Goal: Task Accomplishment & Management: Manage account settings

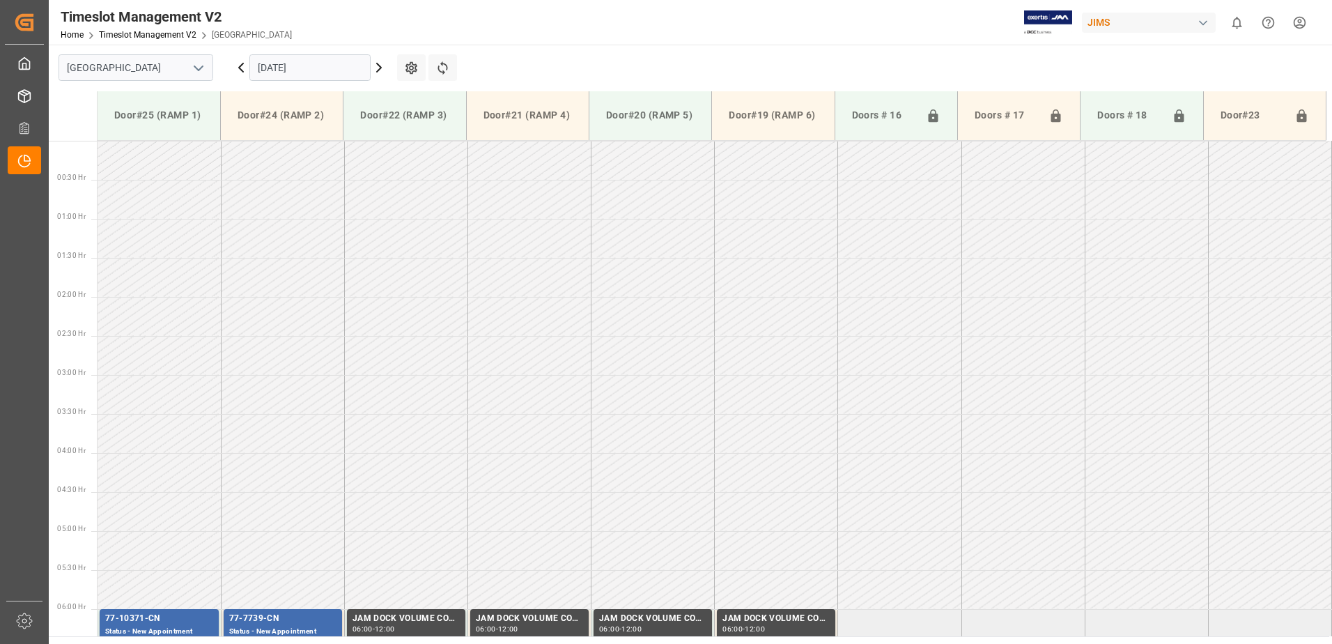
scroll to position [382, 0]
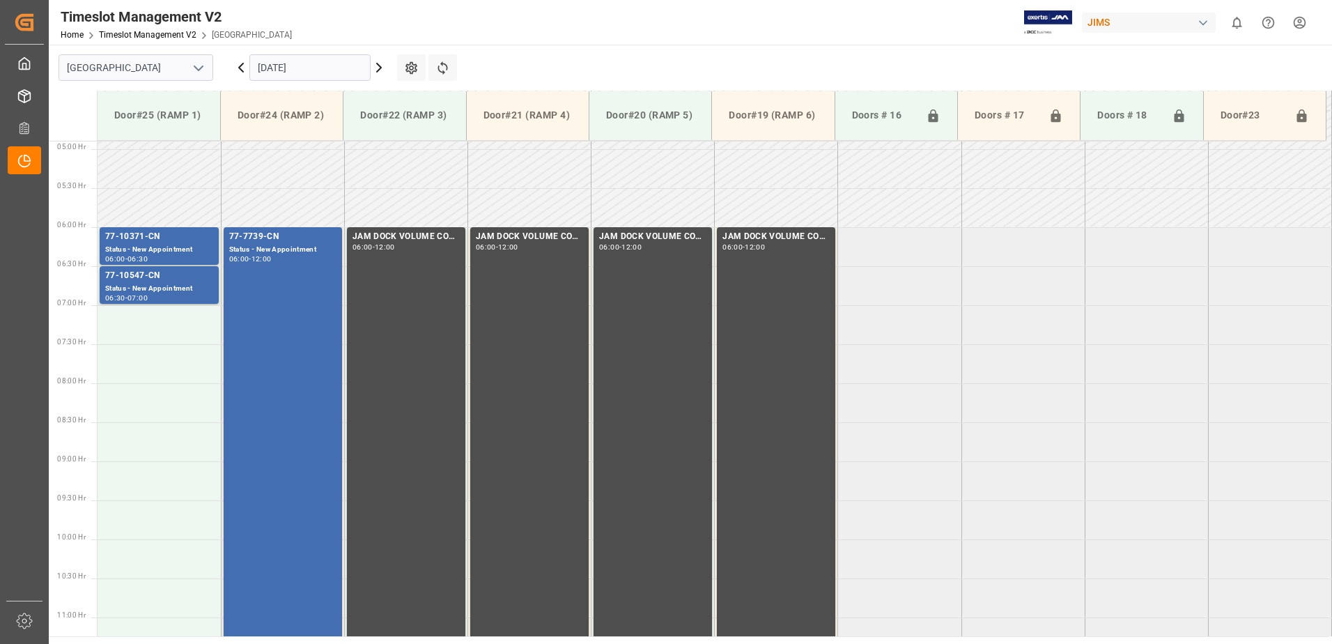
click at [240, 65] on icon at bounding box center [241, 67] width 17 height 17
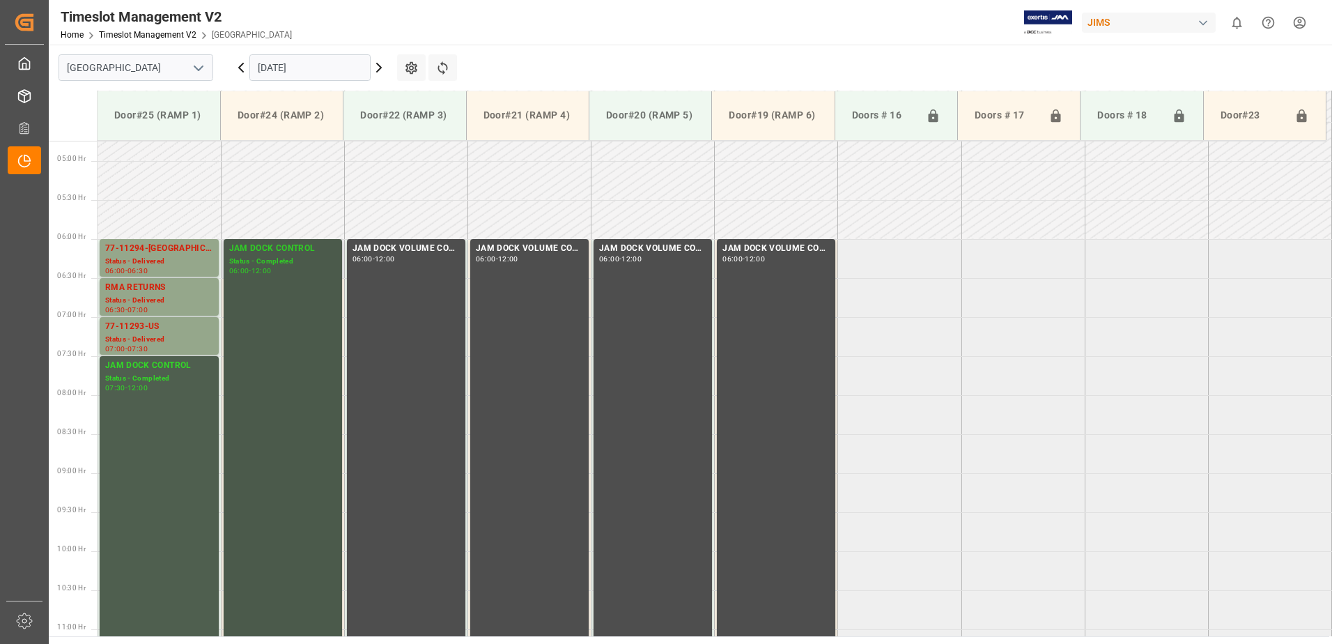
scroll to position [354, 0]
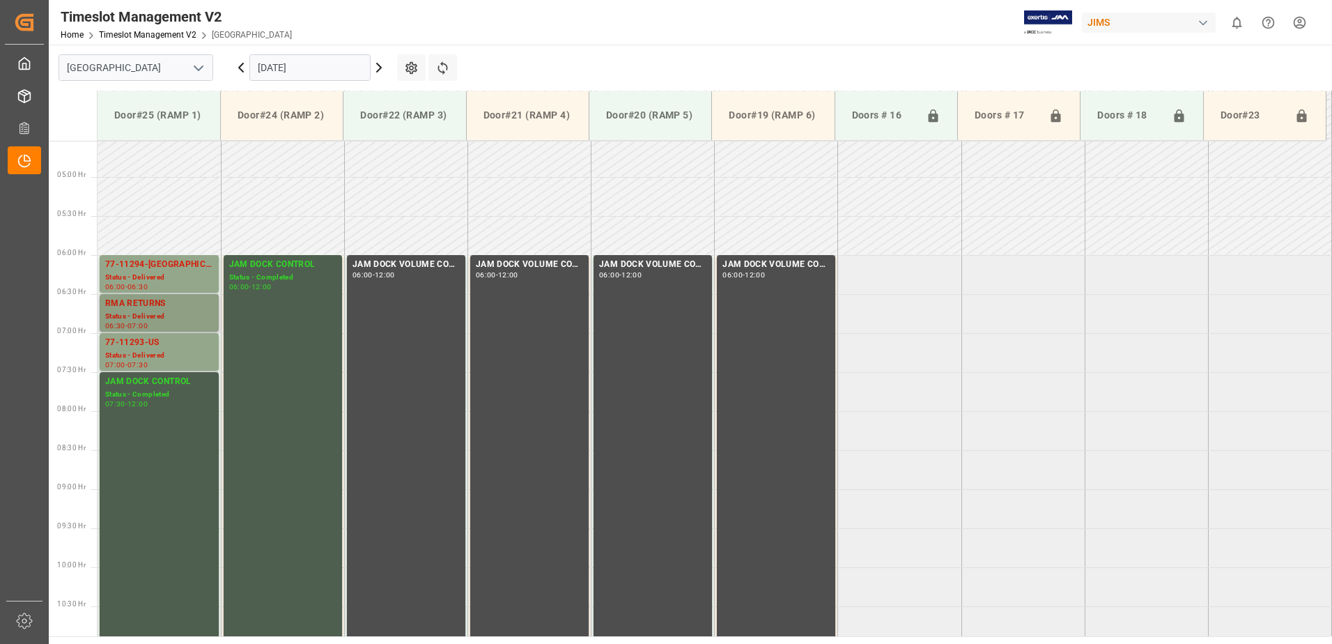
click at [153, 309] on div "RMA RETURNS" at bounding box center [159, 304] width 108 height 14
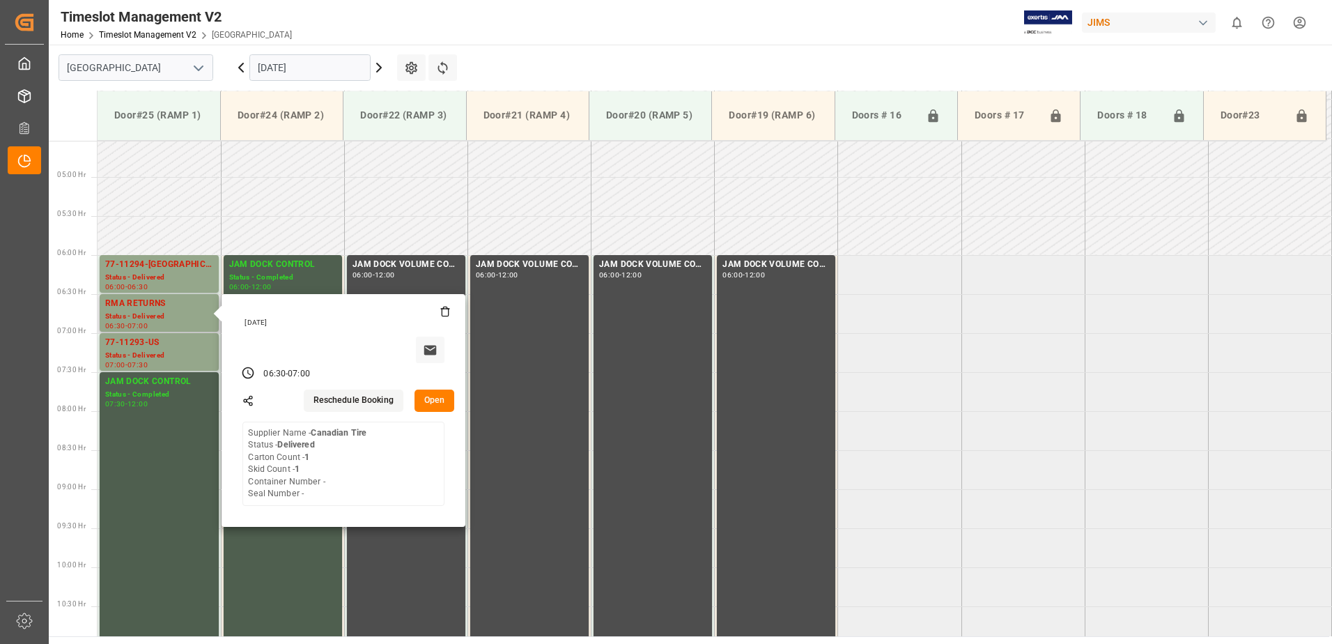
click at [433, 399] on button "Open" at bounding box center [435, 401] width 40 height 22
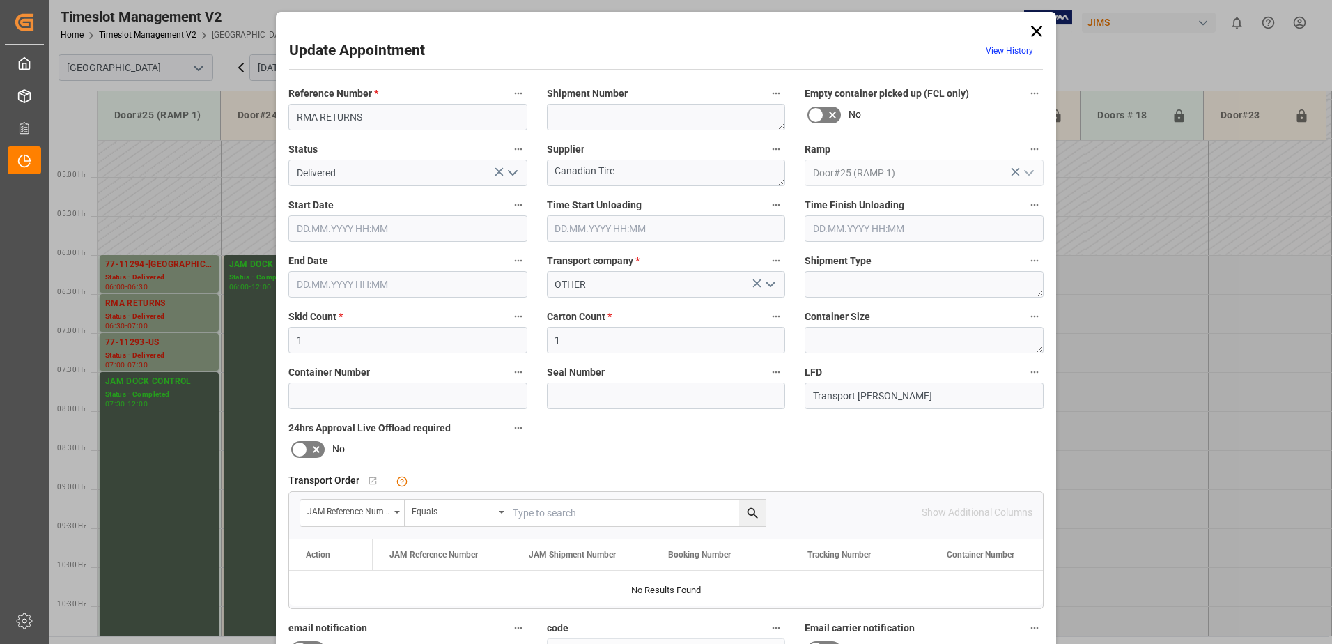
type input "[DATE] 06:30"
type input "[DATE] 07:00"
type input "[DATE] 17:26"
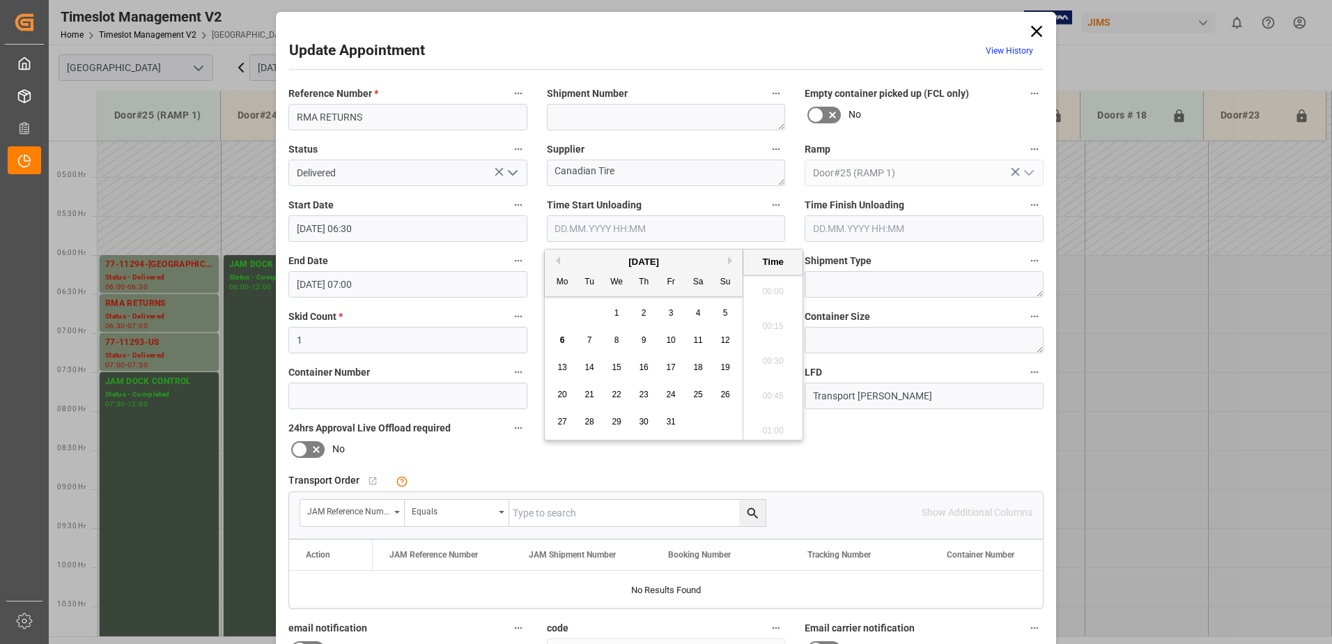
click at [592, 227] on input "text" at bounding box center [666, 228] width 239 height 26
click at [560, 341] on span "6" at bounding box center [562, 340] width 5 height 10
click at [773, 321] on li "10:15" at bounding box center [773, 322] width 59 height 35
type input "[DATE] 10:15"
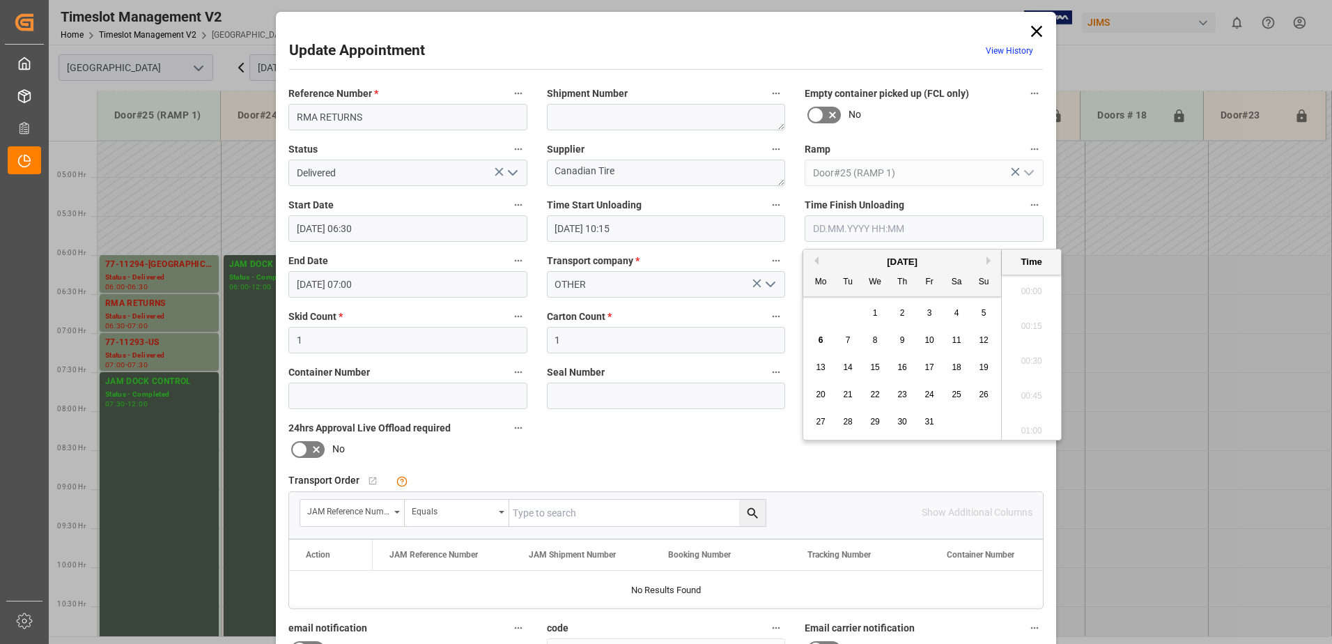
click at [837, 222] on input "text" at bounding box center [924, 228] width 239 height 26
click at [817, 340] on div "6" at bounding box center [821, 340] width 17 height 17
click at [1028, 362] on li "10:30" at bounding box center [1031, 356] width 59 height 35
type input "[DATE] 10:30"
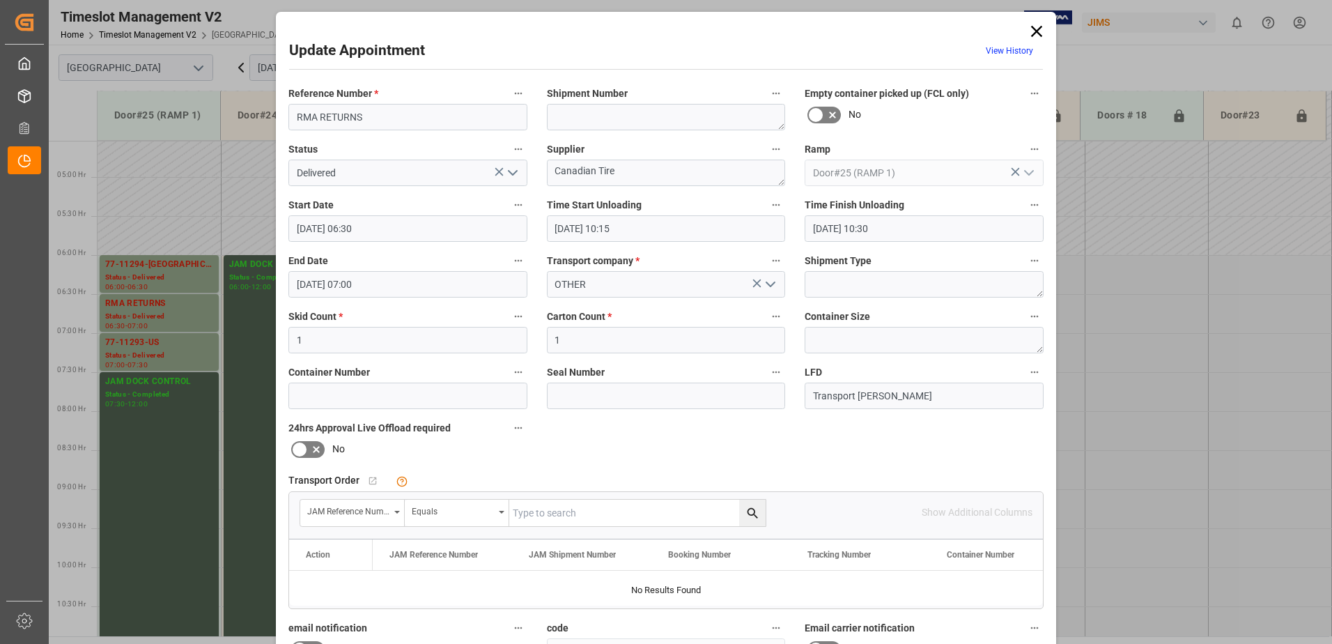
click at [510, 173] on icon "open menu" at bounding box center [513, 172] width 17 height 17
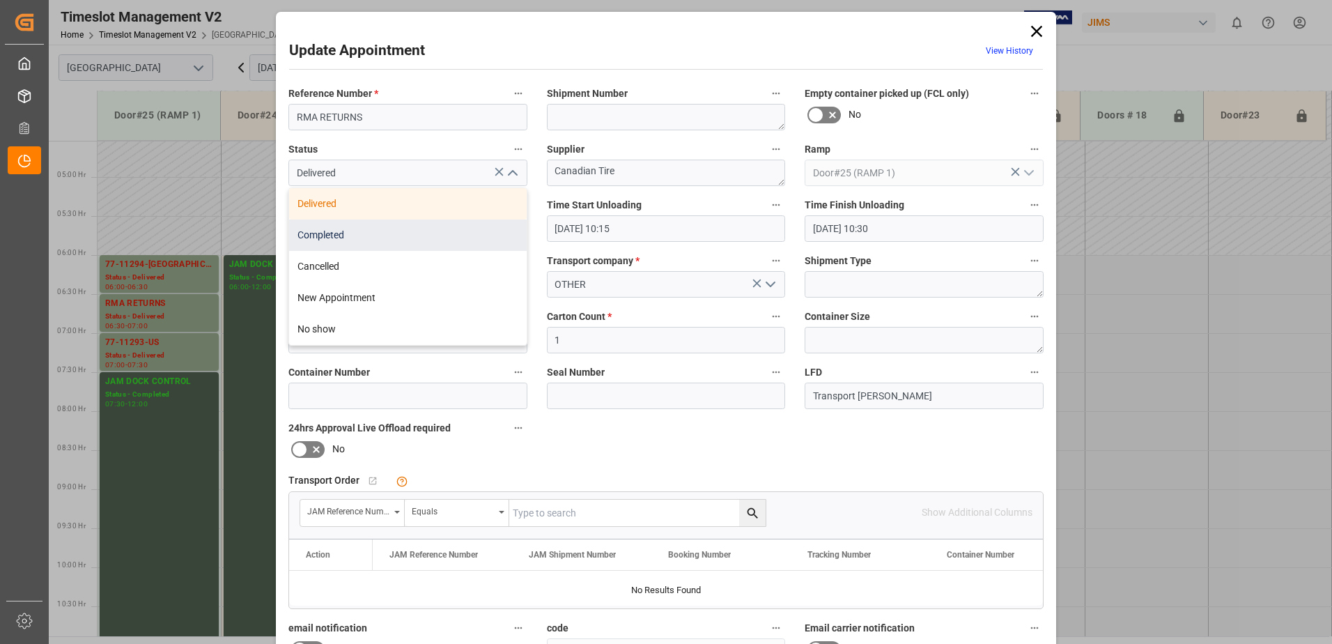
click at [372, 231] on div "Completed" at bounding box center [408, 235] width 238 height 31
type input "Completed"
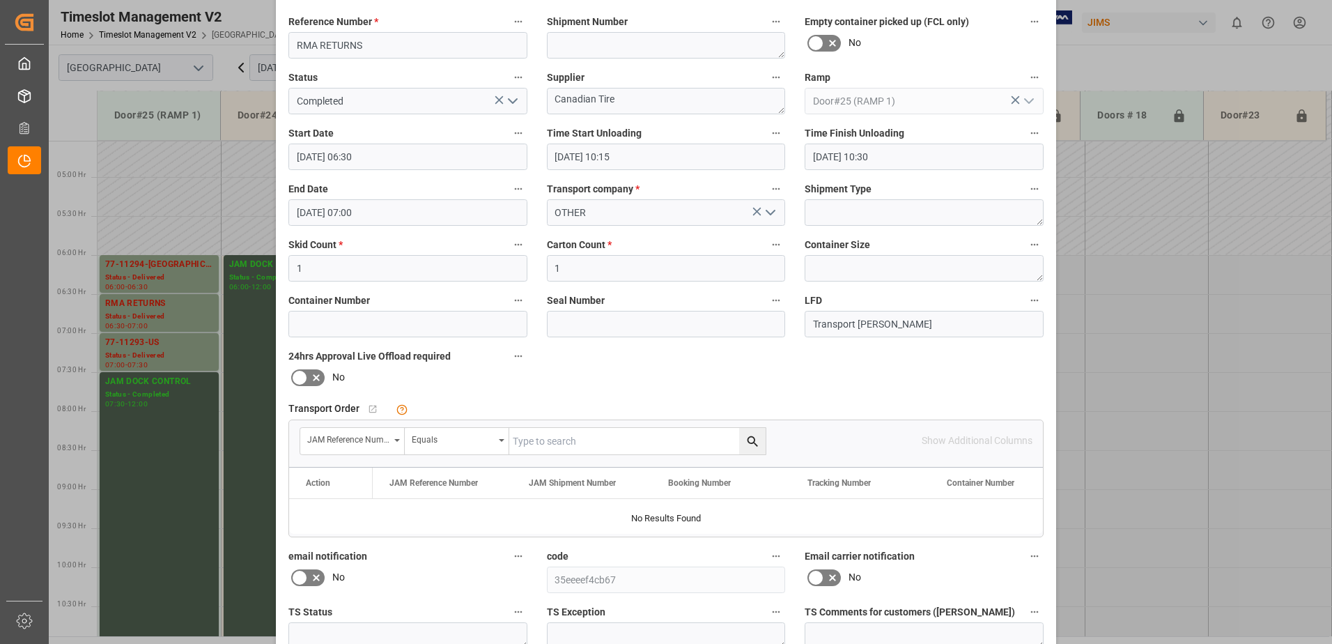
scroll to position [203, 0]
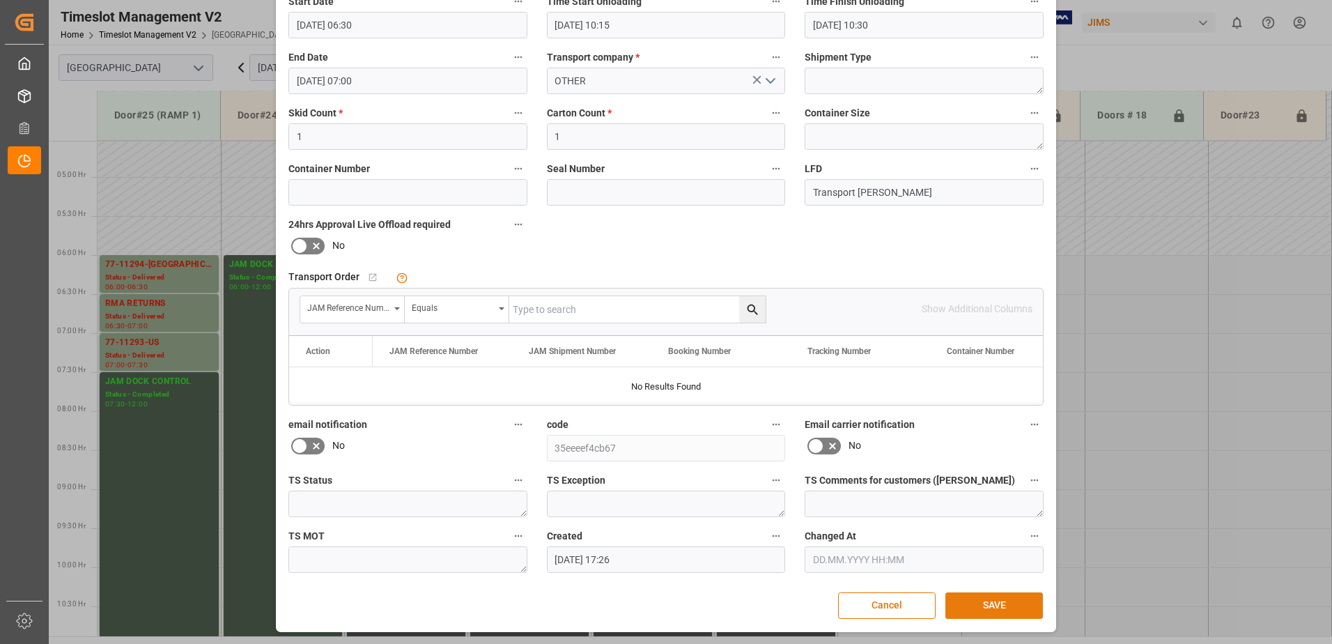
click at [983, 599] on button "SAVE" at bounding box center [995, 605] width 98 height 26
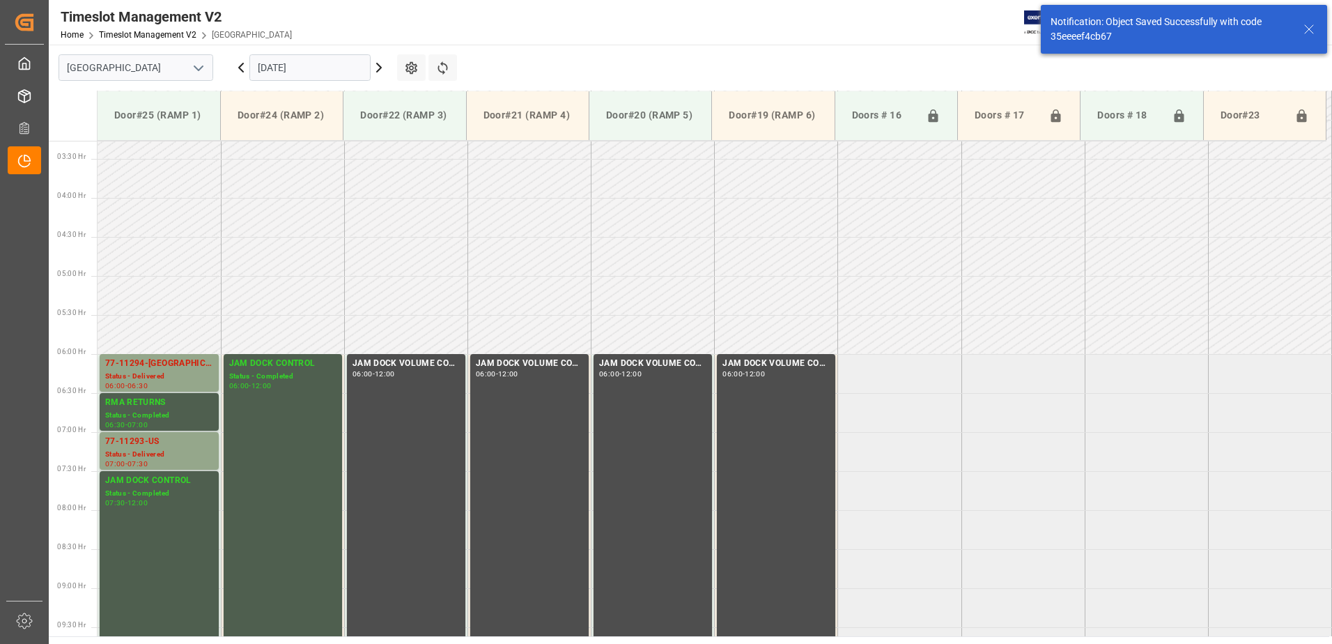
scroll to position [382, 0]
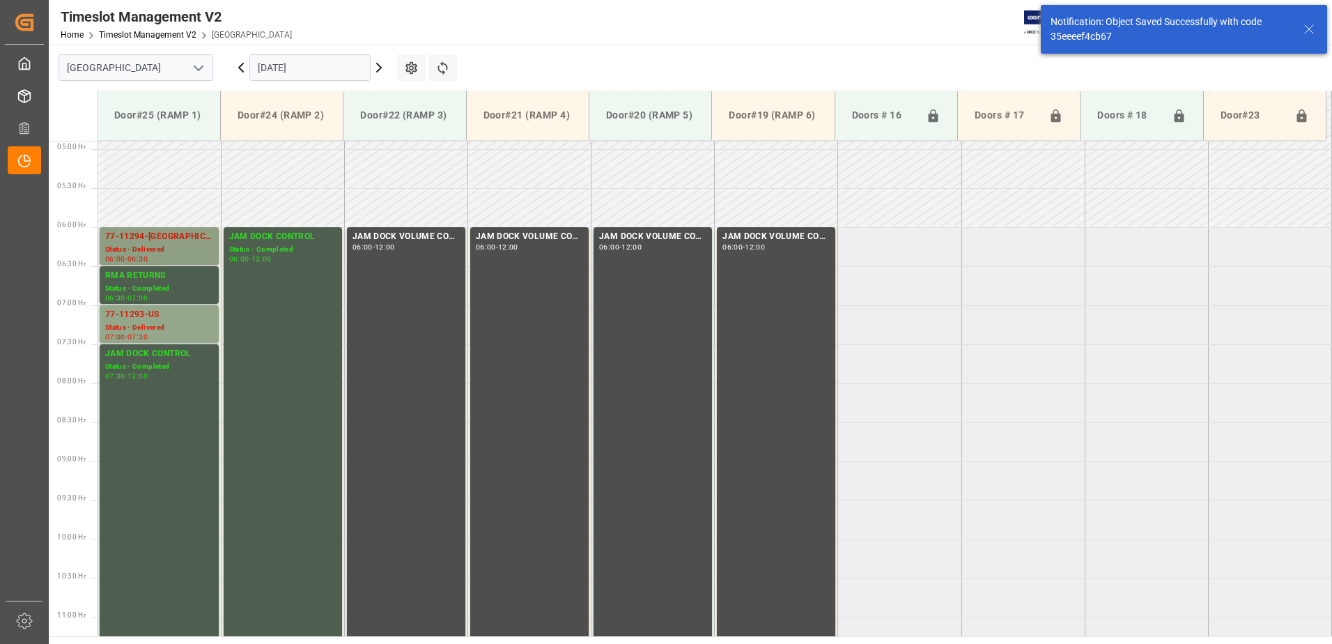
click at [148, 242] on div "77-11294-[GEOGRAPHIC_DATA]" at bounding box center [159, 237] width 108 height 14
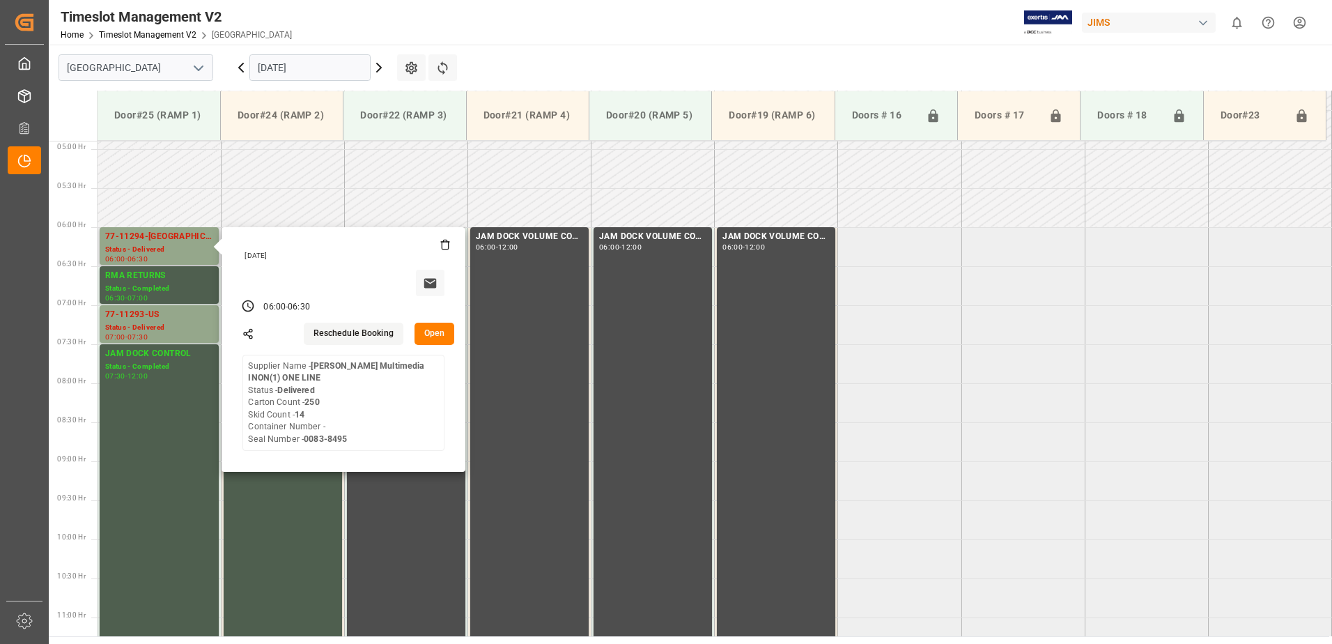
click at [429, 328] on button "Open" at bounding box center [435, 334] width 40 height 22
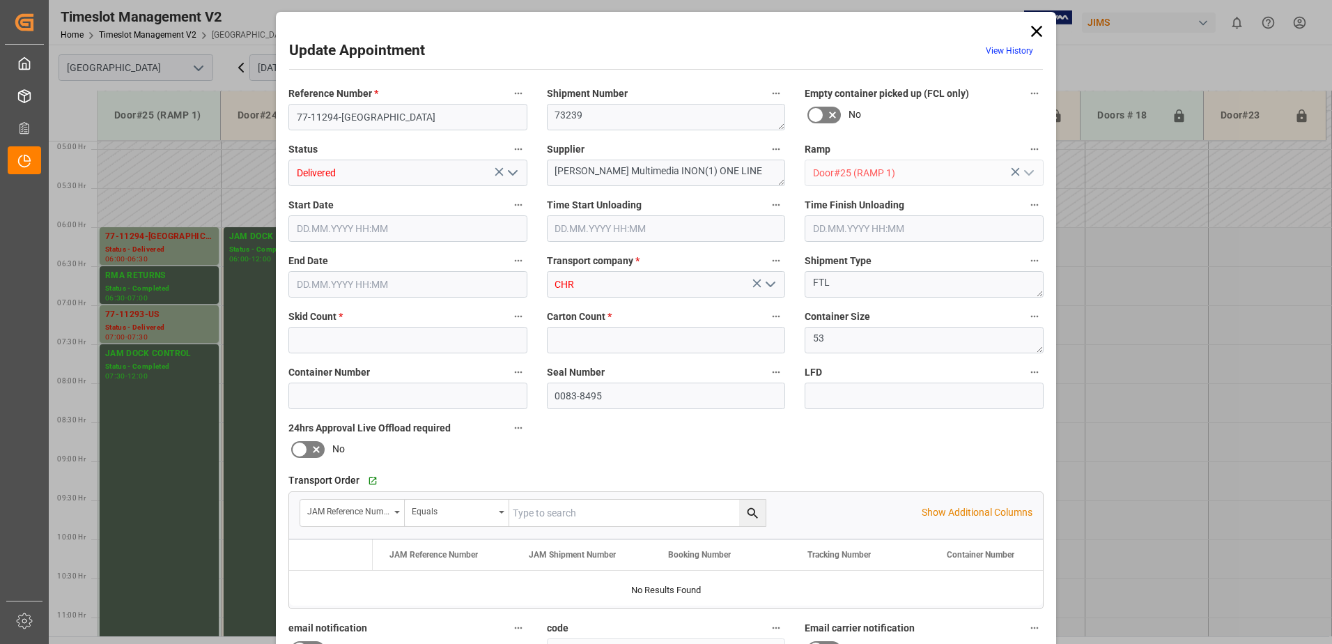
type input "14"
type input "250"
type input "[DATE] 06:00"
type input "[DATE] 10:30"
type input "[DATE] 06:30"
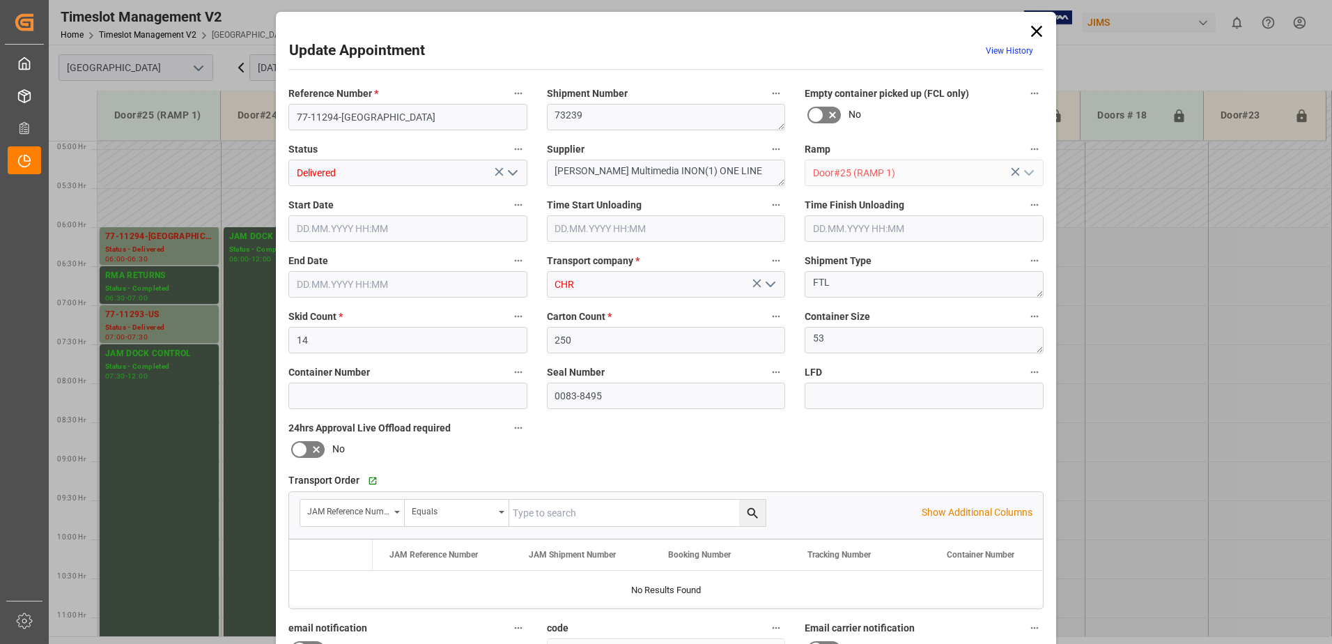
type input "[DATE] 13:23"
click at [1036, 34] on icon at bounding box center [1037, 32] width 20 height 20
